Goal: Complete application form

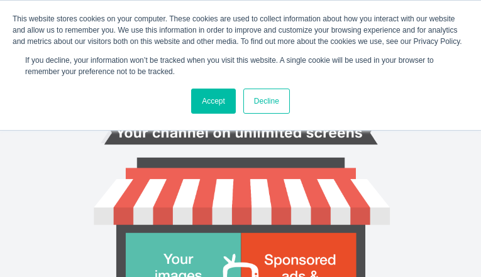
type input "KdzYYtrhXJTnnXe"
type input "johnniefields@aol.com"
type input "YTrosKhpUhae"
type input "QMvoQEJFjb"
